Goal: Task Accomplishment & Management: Manage account settings

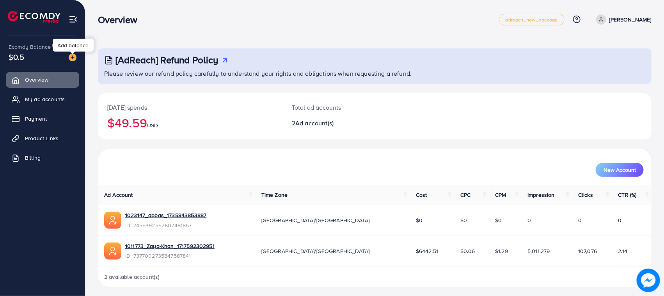
click at [73, 59] on img at bounding box center [73, 57] width 8 height 8
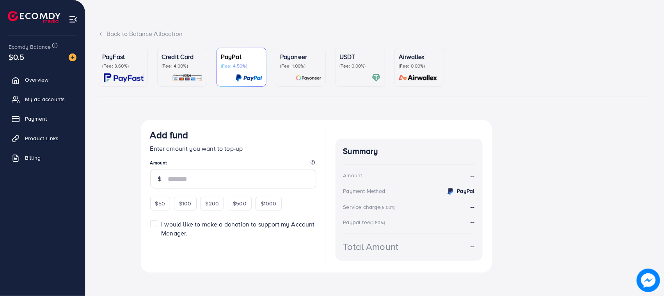
scroll to position [33, 0]
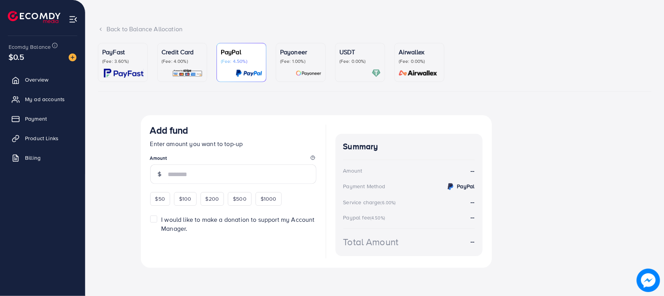
click at [160, 32] on div "Back to Balance Allocation" at bounding box center [375, 29] width 554 height 9
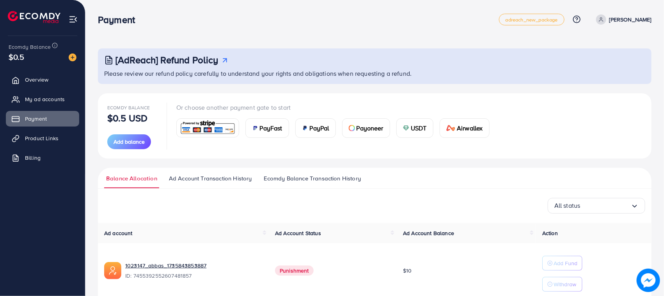
scroll to position [91, 0]
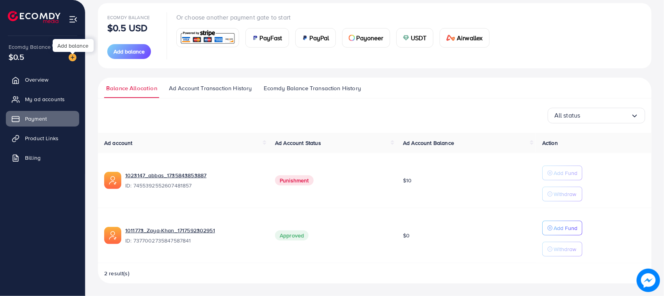
click at [72, 53] on div at bounding box center [72, 53] width 5 height 2
click at [71, 54] on img at bounding box center [73, 57] width 8 height 8
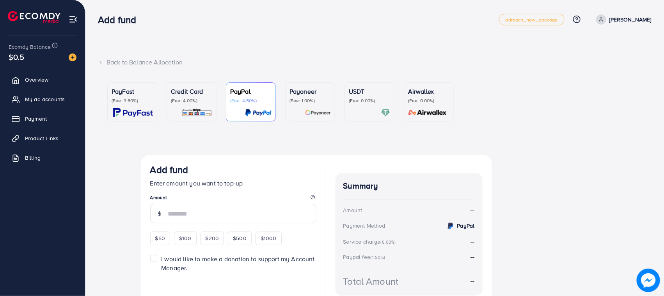
click at [189, 98] on p "(Fee: 4.00%)" at bounding box center [191, 101] width 41 height 6
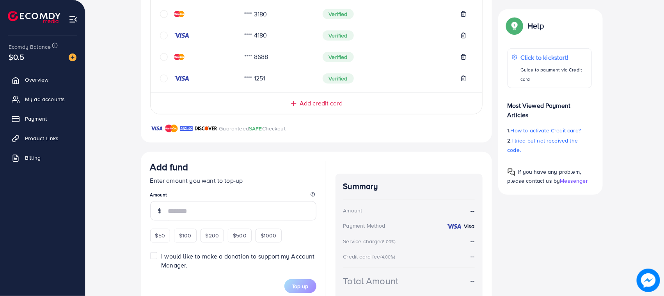
scroll to position [244, 0]
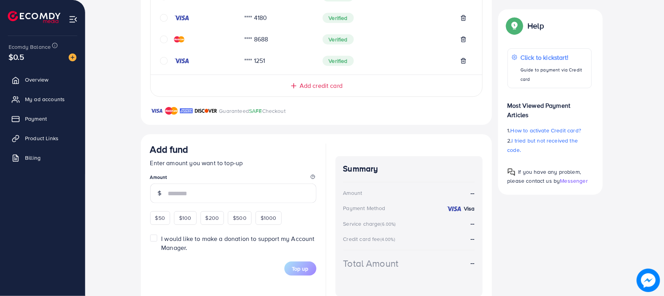
click at [157, 187] on div at bounding box center [159, 193] width 18 height 20
drag, startPoint x: 165, startPoint y: 223, endPoint x: 170, endPoint y: 224, distance: 5.1
click at [165, 223] on div "$50" at bounding box center [160, 217] width 20 height 13
type input "**"
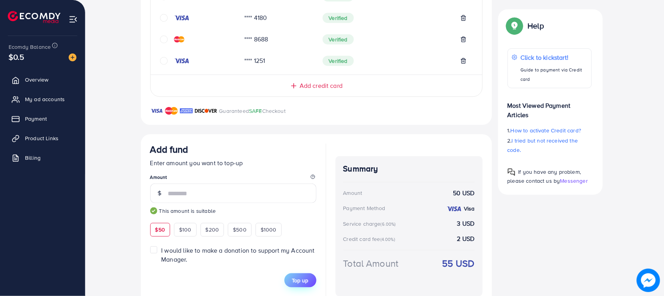
click at [311, 274] on button "Top up" at bounding box center [301, 280] width 32 height 14
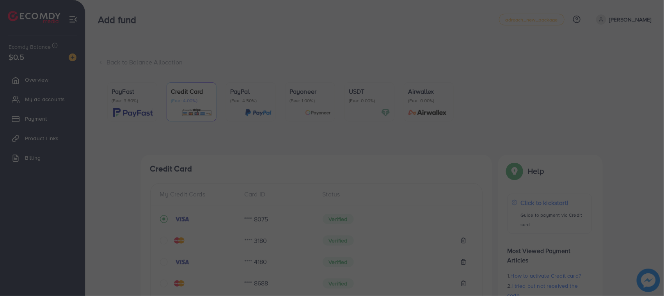
scroll to position [98, 0]
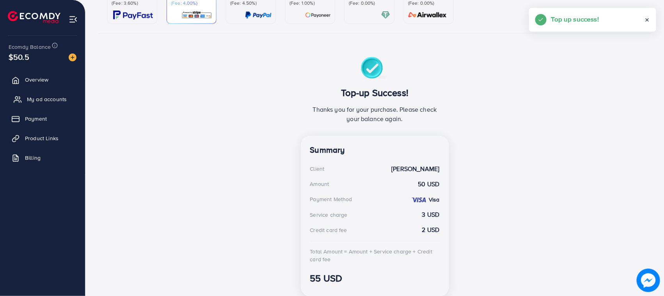
click at [59, 100] on span "My ad accounts" at bounding box center [47, 99] width 40 height 8
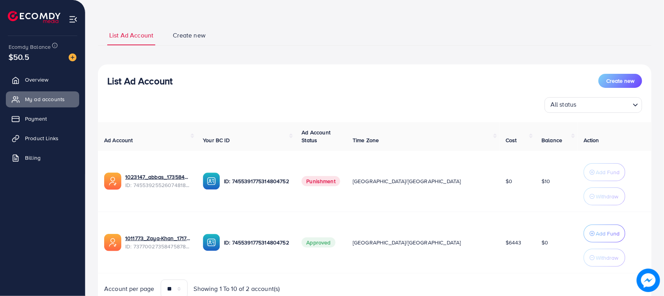
scroll to position [67, 0]
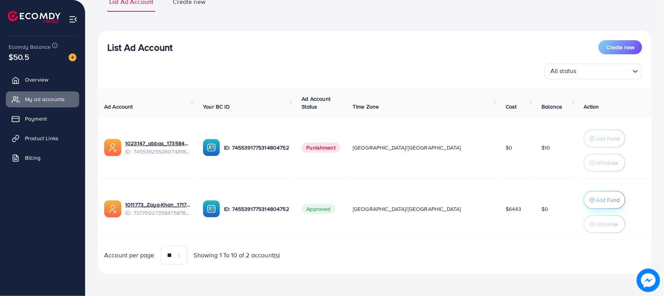
click at [596, 196] on p "Add Fund" at bounding box center [608, 199] width 24 height 9
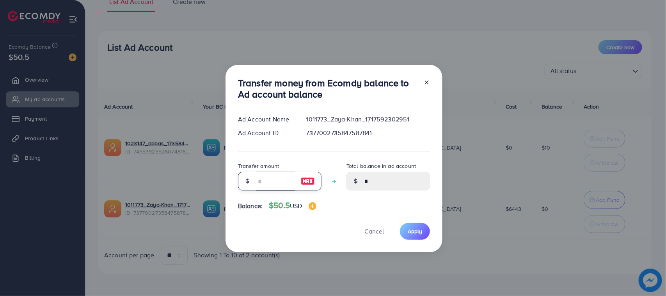
click at [270, 185] on input "number" at bounding box center [275, 181] width 39 height 19
type input "*"
type input "****"
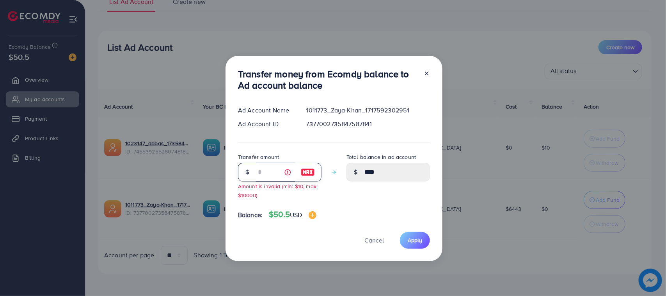
type input "**"
type input "*****"
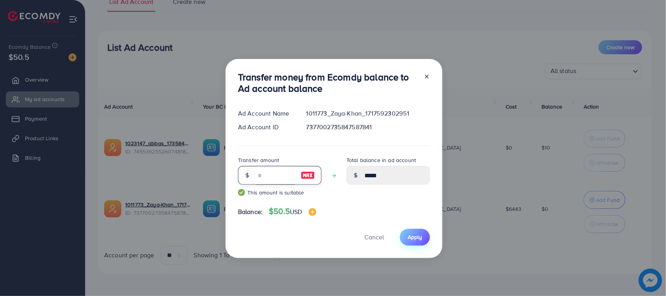
type input "**"
click at [408, 245] on button "Apply" at bounding box center [415, 237] width 30 height 17
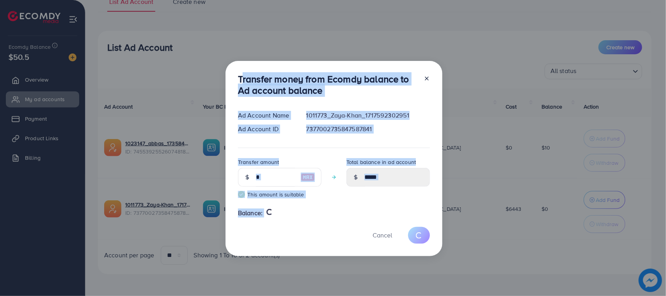
drag, startPoint x: 228, startPoint y: 87, endPoint x: 303, endPoint y: 228, distance: 159.8
click at [303, 228] on div "Transfer money from Ecomdy balance to Ad account balance Ad Account Name 101177…" at bounding box center [333, 148] width 666 height 296
type input "*"
